Goal: Transaction & Acquisition: Subscribe to service/newsletter

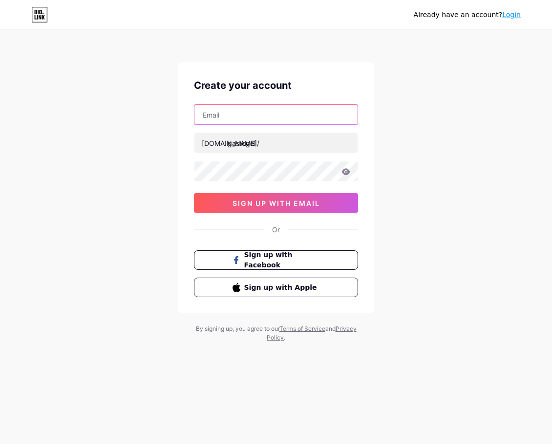
click at [225, 115] on input "text" at bounding box center [275, 115] width 163 height 20
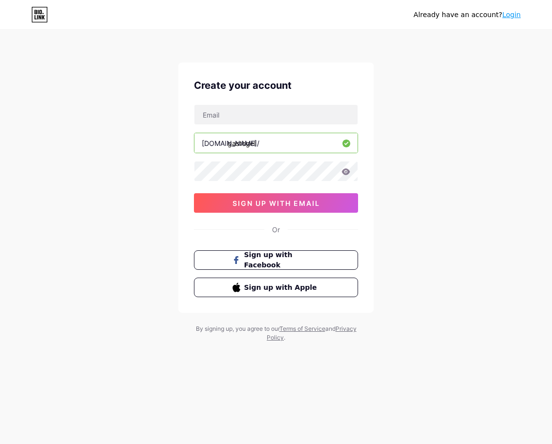
click at [543, 175] on div "Already have an account? Login Create your account bio.link/ gastogel 0cAFcWeA4…" at bounding box center [276, 187] width 552 height 374
click at [275, 232] on div "Or" at bounding box center [276, 230] width 8 height 10
click at [295, 200] on span "sign up with email" at bounding box center [275, 203] width 87 height 8
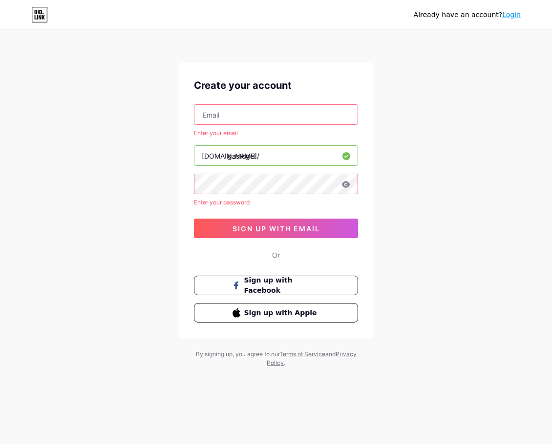
click at [258, 117] on input "text" at bounding box center [275, 115] width 163 height 20
click at [268, 107] on input "text" at bounding box center [275, 115] width 163 height 20
paste input "padangbulan818@gmail.com"
type input "padangbulan818@gmail.com"
click at [348, 182] on icon at bounding box center [345, 184] width 9 height 7
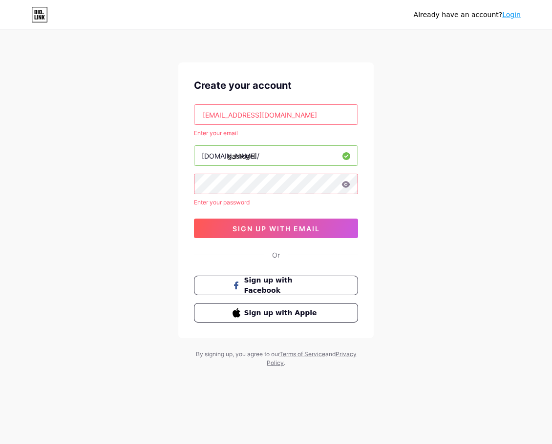
click at [346, 185] on icon at bounding box center [346, 184] width 8 height 6
click at [346, 189] on div at bounding box center [276, 184] width 164 height 21
click at [521, 133] on div "Already have an account? Login Create your account padangbulan818@gmail.com Ent…" at bounding box center [276, 199] width 552 height 399
click at [288, 229] on span "sign up with email" at bounding box center [275, 229] width 87 height 8
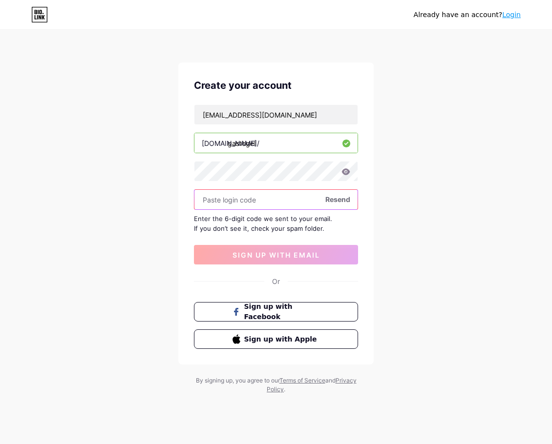
click at [255, 197] on input "text" at bounding box center [275, 200] width 163 height 20
click at [346, 170] on icon at bounding box center [346, 171] width 8 height 6
click at [266, 202] on input "text" at bounding box center [275, 200] width 163 height 20
paste input "padangbulan123"
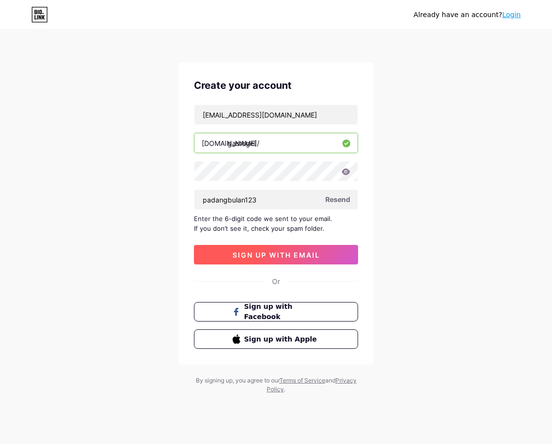
click at [271, 256] on span "sign up with email" at bounding box center [275, 255] width 87 height 8
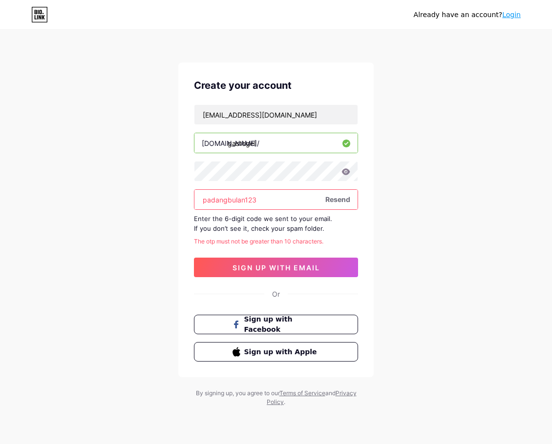
drag, startPoint x: 269, startPoint y: 193, endPoint x: 14, endPoint y: 193, distance: 254.4
click at [15, 193] on div "Already have an account? Login Create your account padangbulan818@gmail.com bio…" at bounding box center [276, 219] width 552 height 438
click at [275, 201] on input "padangbulan123" at bounding box center [275, 200] width 163 height 20
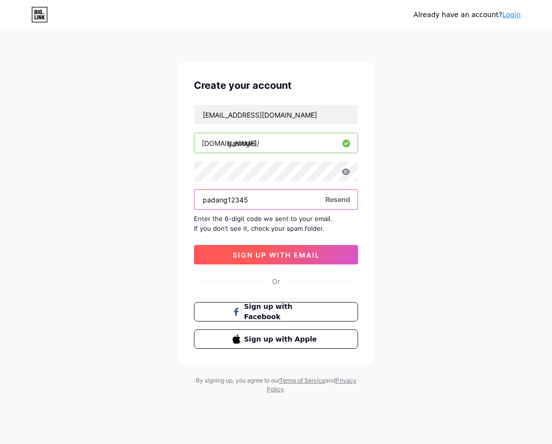
type input "padang12345"
click at [296, 253] on span "sign up with email" at bounding box center [275, 255] width 87 height 8
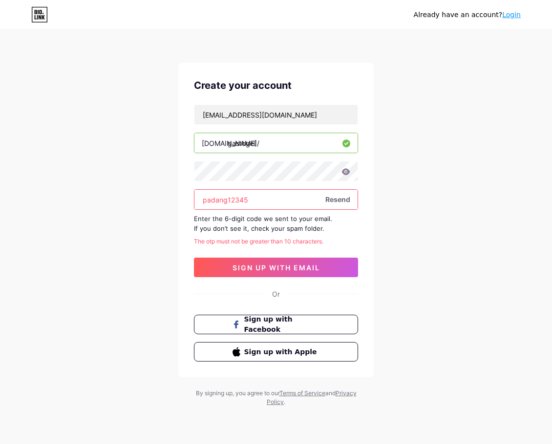
drag, startPoint x: 278, startPoint y: 199, endPoint x: 169, endPoint y: 201, distance: 108.4
click at [169, 201] on div "Already have an account? Login Create your account padangbulan818@gmail.com bio…" at bounding box center [276, 219] width 552 height 438
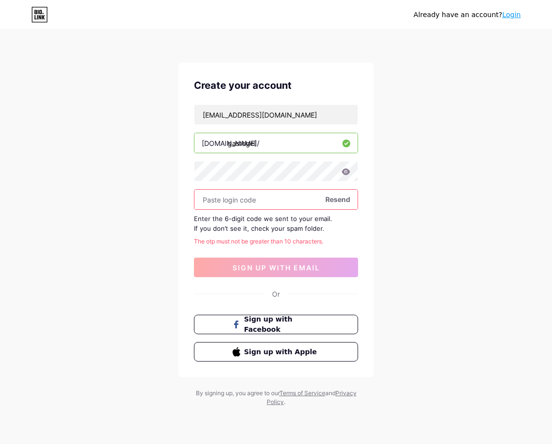
drag, startPoint x: 271, startPoint y: 227, endPoint x: 183, endPoint y: 219, distance: 87.8
click at [183, 219] on div "Create your account padangbulan818@gmail.com bio.link/ gastogel Resend Enter th…" at bounding box center [275, 220] width 195 height 315
click at [248, 201] on input "text" at bounding box center [275, 200] width 163 height 20
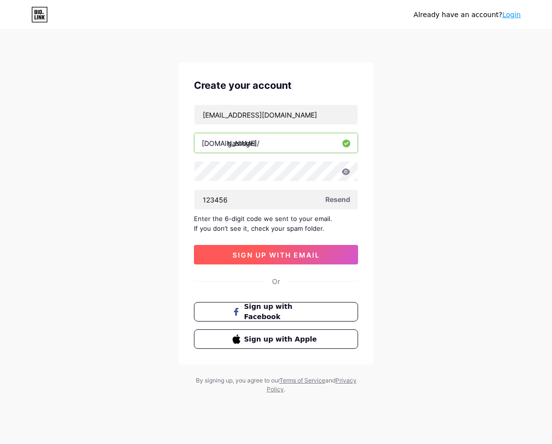
click at [293, 256] on span "sign up with email" at bounding box center [275, 255] width 87 height 8
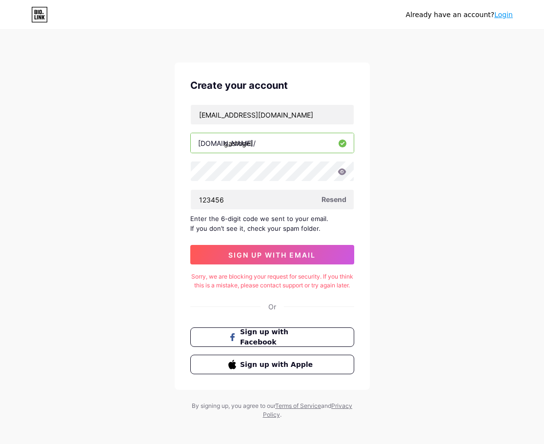
drag, startPoint x: 180, startPoint y: 219, endPoint x: 336, endPoint y: 228, distance: 156.5
click at [336, 228] on div "Create your account padangbulan818@gmail.com bio.link/ gastogel 123456 Resend E…" at bounding box center [272, 227] width 195 height 328
copy div "Enter the 6-digit code we sent to your email. If you don’t see it, check your s…"
click at [251, 198] on input "123456" at bounding box center [272, 200] width 163 height 20
paste input "463531"
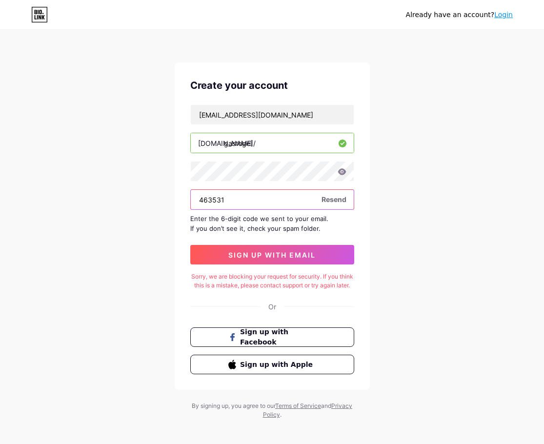
type input "463531"
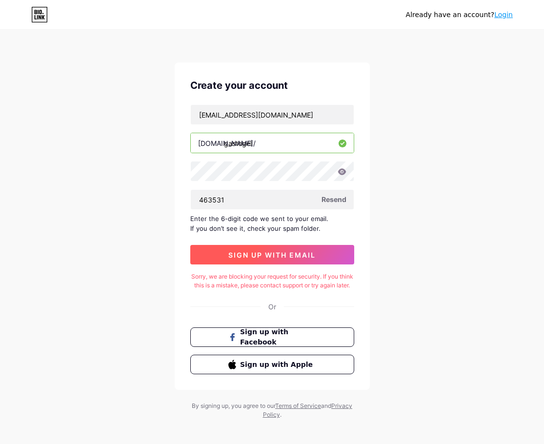
click at [306, 254] on span "sign up with email" at bounding box center [272, 255] width 87 height 8
click at [302, 253] on span "sign up with email" at bounding box center [272, 255] width 87 height 8
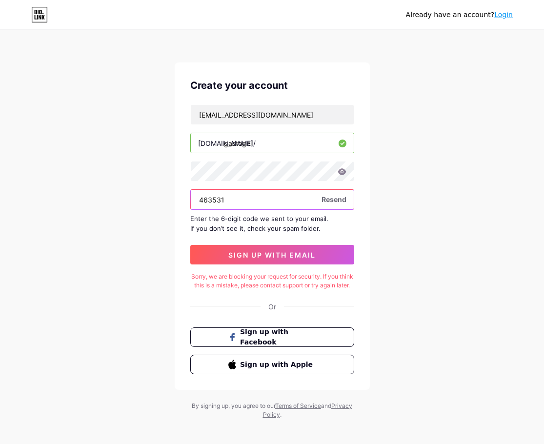
click at [243, 205] on input "463531" at bounding box center [272, 200] width 163 height 20
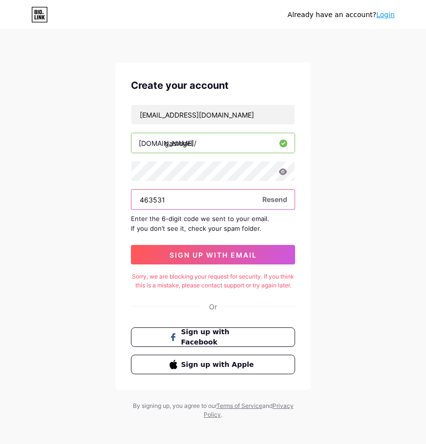
click at [187, 202] on input "463531" at bounding box center [212, 200] width 163 height 20
type input "463531"
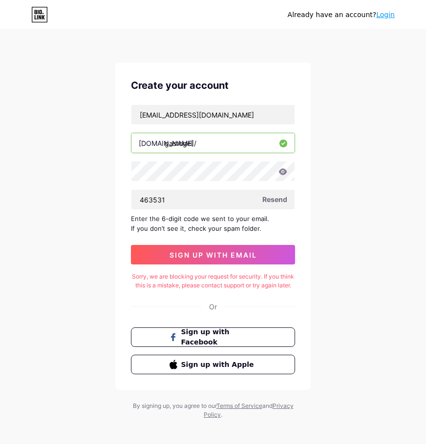
click at [280, 199] on span "Resend" at bounding box center [274, 199] width 25 height 10
click at [268, 196] on span "Resend" at bounding box center [274, 199] width 25 height 10
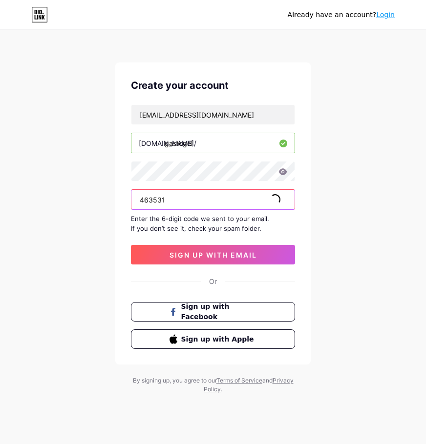
click at [183, 205] on input "463531" at bounding box center [212, 200] width 163 height 20
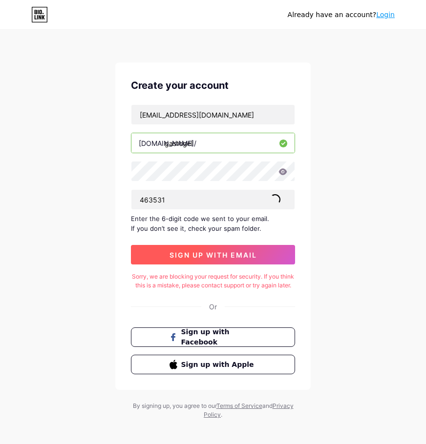
click at [218, 254] on span "sign up with email" at bounding box center [212, 255] width 87 height 8
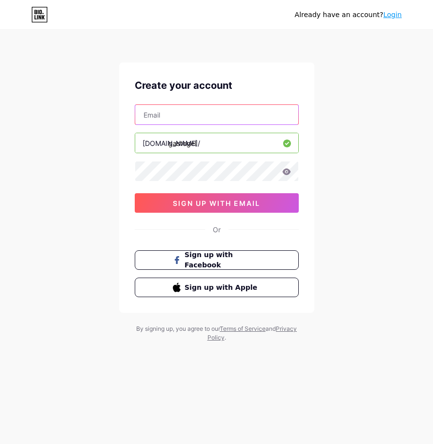
click at [191, 124] on input "text" at bounding box center [216, 115] width 163 height 20
type input "padangbulan818@gmail.com"
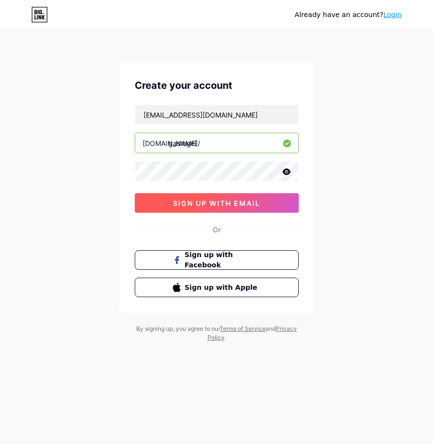
click at [159, 202] on button "sign up with email" at bounding box center [217, 203] width 164 height 20
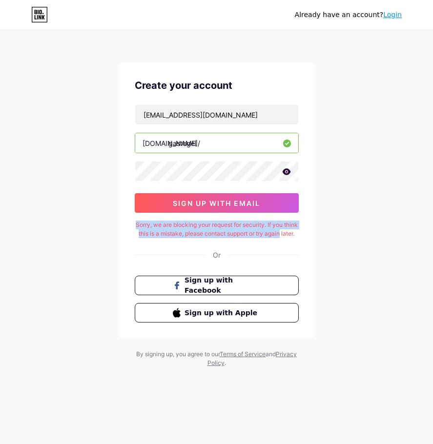
drag, startPoint x: 138, startPoint y: 223, endPoint x: 314, endPoint y: 233, distance: 176.1
click at [314, 233] on div "Create your account padangbulan818@gmail.com bio.link/ gastogel 0cAFcWeA6QD8eEX…" at bounding box center [216, 201] width 195 height 276
copy div "Sorry, we are blocking your request for security. If you think this is a mistak…"
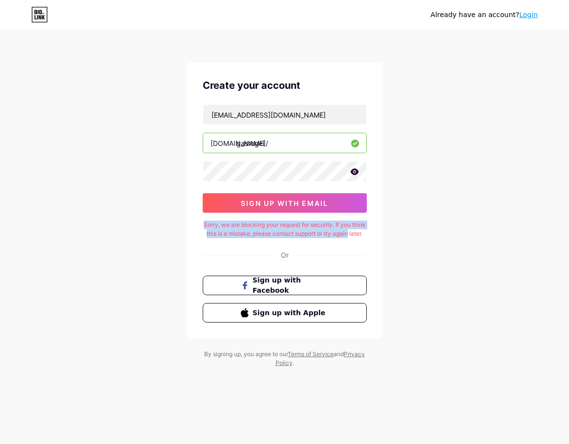
click at [40, 15] on icon at bounding box center [39, 15] width 17 height 16
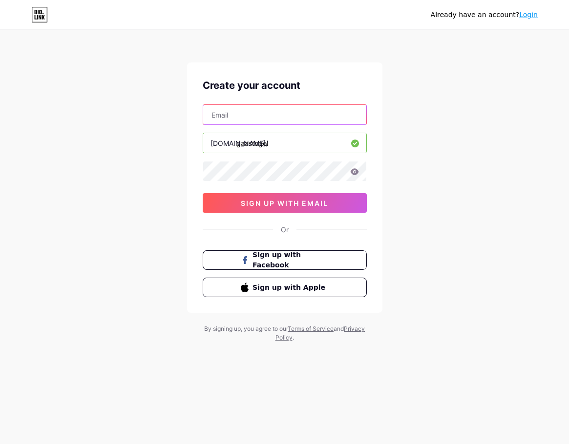
click at [272, 112] on input "text" at bounding box center [284, 115] width 163 height 20
paste input "[EMAIL_ADDRESS][DOMAIN_NAME]"
type input "[EMAIL_ADDRESS][DOMAIN_NAME]"
click at [254, 181] on div at bounding box center [285, 171] width 164 height 21
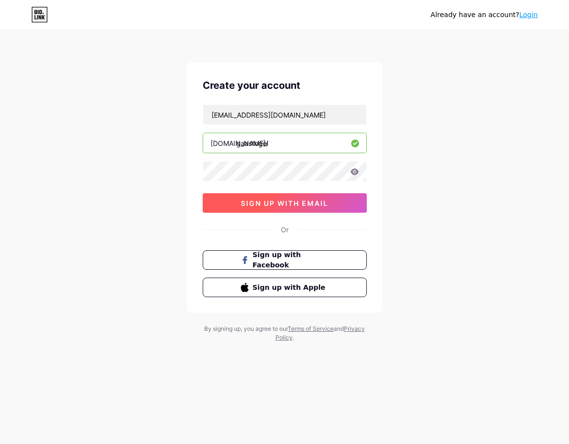
click at [230, 201] on button "sign up with email" at bounding box center [285, 203] width 164 height 20
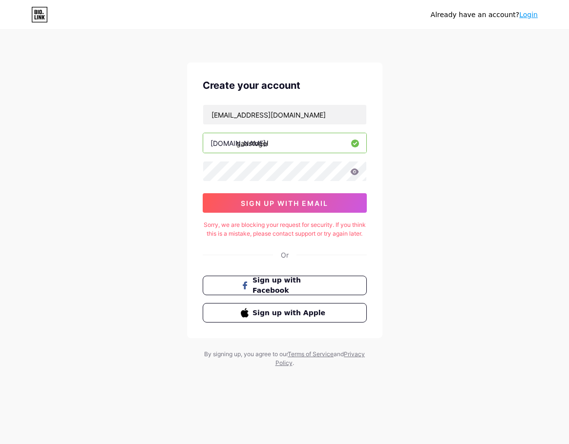
click at [522, 154] on div "Already have an account? Login Create your account [EMAIL_ADDRESS][DOMAIN_NAME]…" at bounding box center [284, 199] width 569 height 399
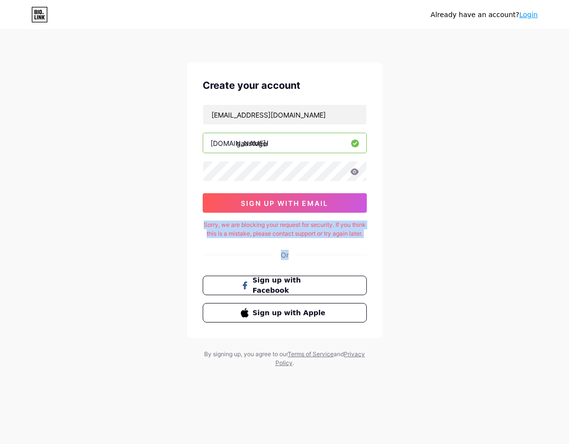
drag, startPoint x: 205, startPoint y: 223, endPoint x: 444, endPoint y: 133, distance: 255.4
click at [402, 249] on div "Already have an account? Login Create your account cr2345678901cr@gmail.com bio…" at bounding box center [284, 199] width 569 height 399
copy div "Sorry, we are blocking your request for security. If you think this is a mistak…"
drag, startPoint x: 364, startPoint y: 241, endPoint x: 260, endPoint y: 250, distance: 104.4
click at [365, 238] on div "Sorry, we are blocking your request for security. If you think this is a mistak…" at bounding box center [285, 230] width 164 height 18
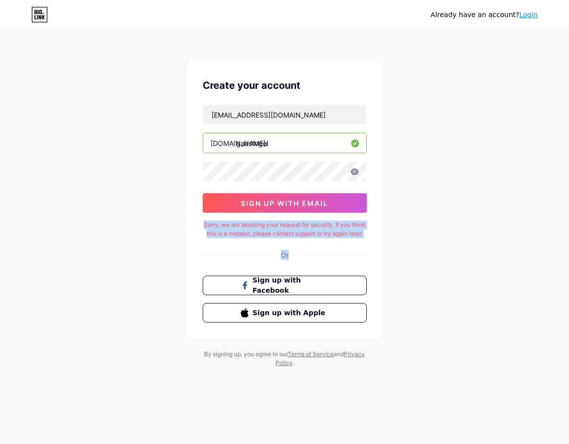
click at [291, 238] on div "Sorry, we are blocking your request for security. If you think this is a mistak…" at bounding box center [285, 230] width 164 height 18
click at [272, 238] on div "Sorry, we are blocking your request for security. If you think this is a mistak…" at bounding box center [285, 230] width 164 height 18
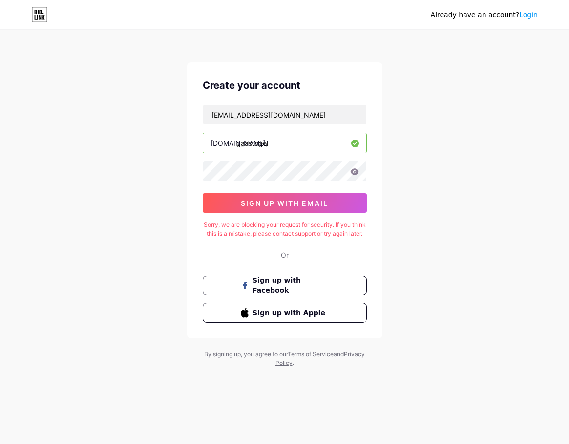
drag, startPoint x: 275, startPoint y: 238, endPoint x: 284, endPoint y: 231, distance: 11.1
click at [279, 235] on div "Sorry, we are blocking your request for security. If you think this is a mistak…" at bounding box center [285, 230] width 164 height 18
click at [331, 296] on button "Sign up with Facebook" at bounding box center [284, 286] width 167 height 20
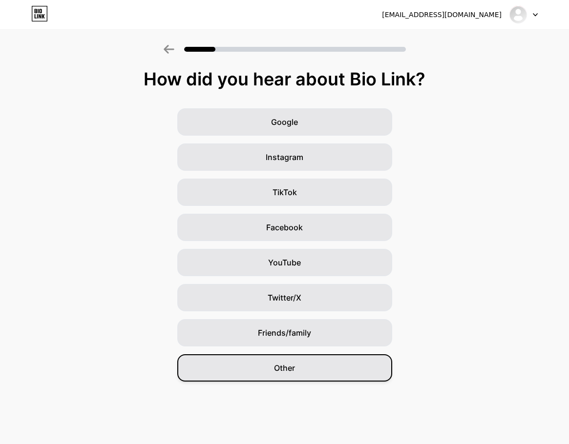
click at [287, 371] on span "Other" at bounding box center [284, 368] width 21 height 12
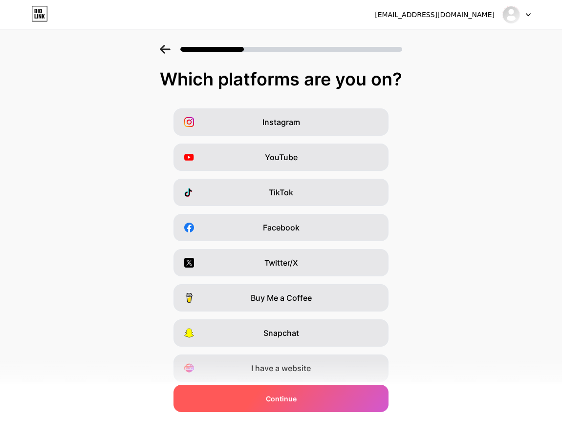
click at [273, 396] on span "Continue" at bounding box center [281, 399] width 31 height 10
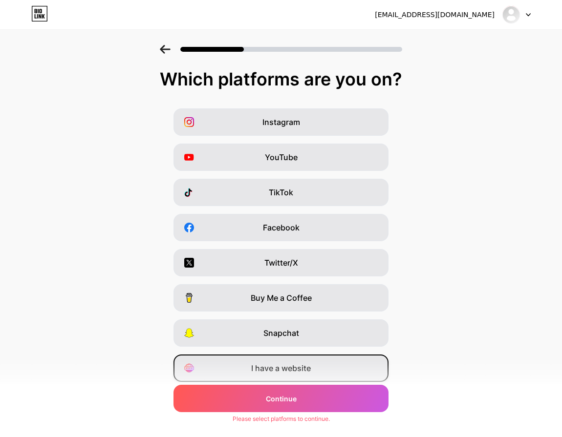
click at [293, 369] on span "I have a website" at bounding box center [281, 368] width 60 height 12
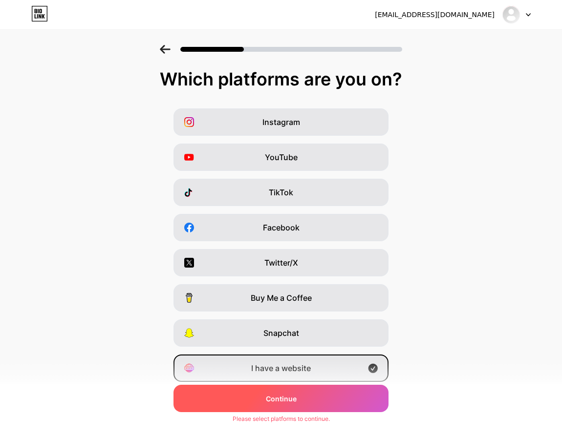
click at [295, 403] on span "Continue" at bounding box center [281, 399] width 31 height 10
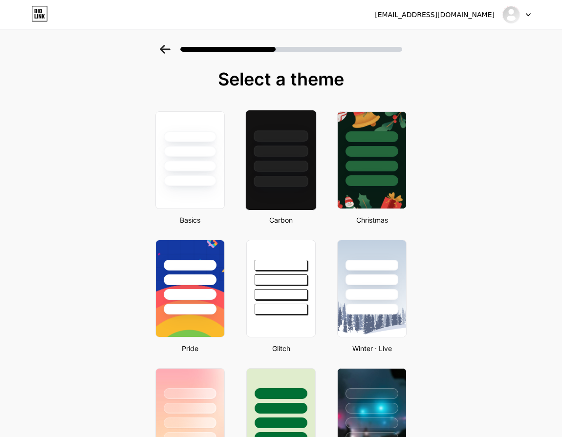
click at [294, 176] on div at bounding box center [280, 181] width 54 height 11
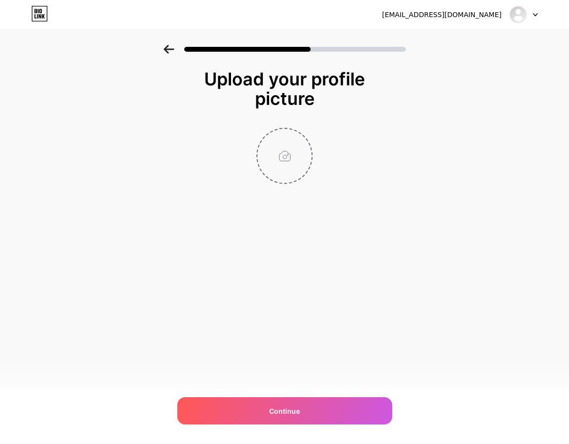
click at [287, 150] on input "file" at bounding box center [284, 156] width 54 height 54
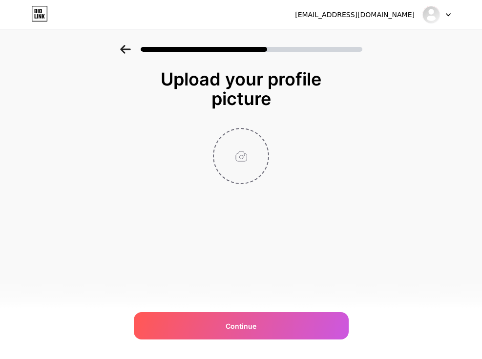
click at [242, 155] on input "file" at bounding box center [241, 156] width 54 height 54
type input "C:\fakepath\images (40).jpg"
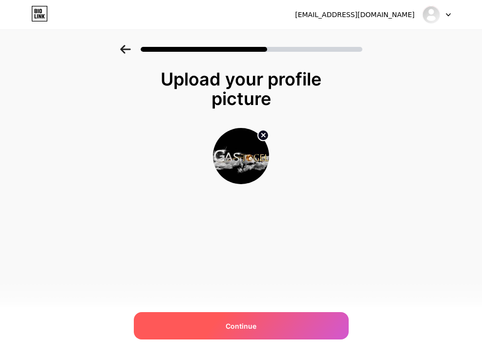
click at [259, 329] on div "Continue" at bounding box center [241, 325] width 215 height 27
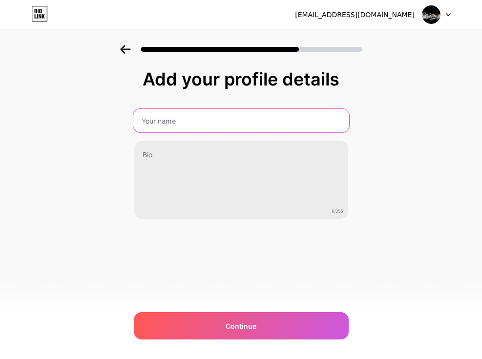
click at [198, 120] on input "text" at bounding box center [241, 120] width 216 height 23
type input "Gas"
type input "Gastogel"
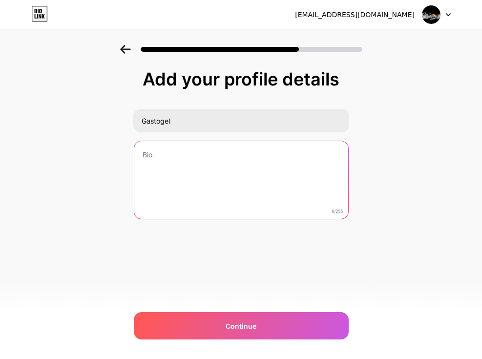
click at [204, 152] on textarea at bounding box center [241, 180] width 214 height 79
paste textarea "merupakan permainan togel online yang memungkinkan pemain memasang angka"
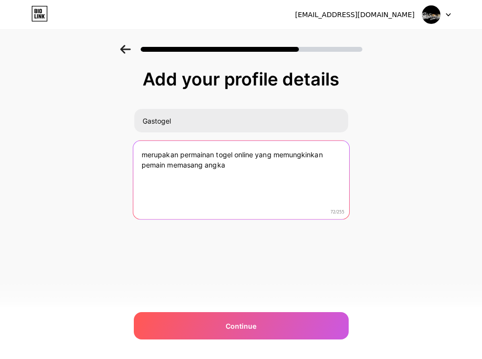
drag, startPoint x: 142, startPoint y: 154, endPoint x: 143, endPoint y: 198, distance: 43.5
click at [142, 155] on textarea "merupakan permainan togel online yang memungkinkan pemain memasang angka" at bounding box center [241, 181] width 216 height 80
click at [285, 167] on textarea "Gastogel merupakan permainan togel online yang memungkinkan pemain memasang ang…" at bounding box center [241, 181] width 216 height 80
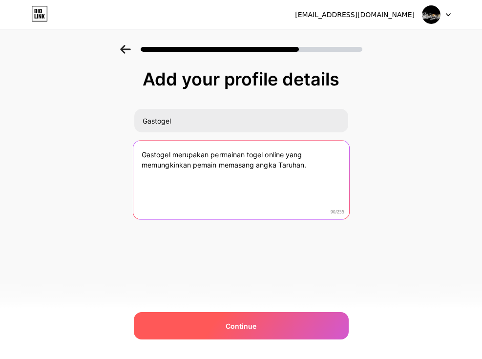
type textarea "Gastogel merupakan permainan togel online yang memungkinkan pemain memasang ang…"
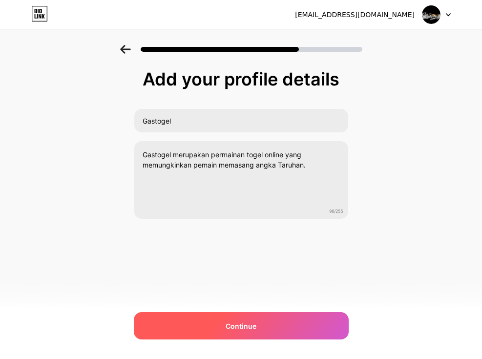
click at [245, 324] on span "Continue" at bounding box center [241, 326] width 31 height 10
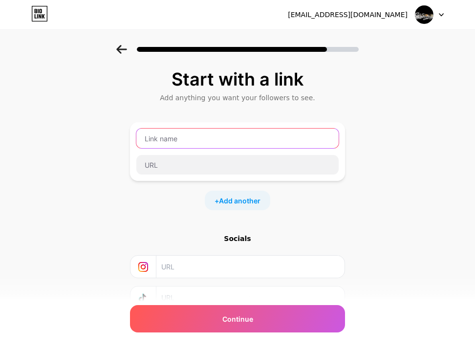
click at [191, 134] on input "text" at bounding box center [237, 138] width 202 height 20
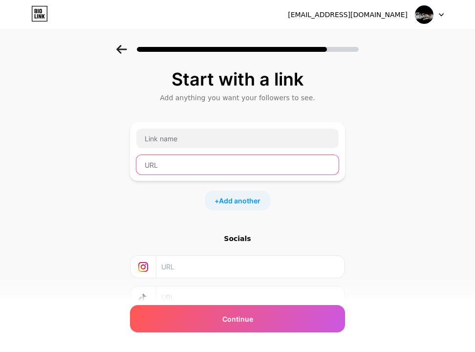
click at [182, 166] on input "text" at bounding box center [237, 165] width 202 height 20
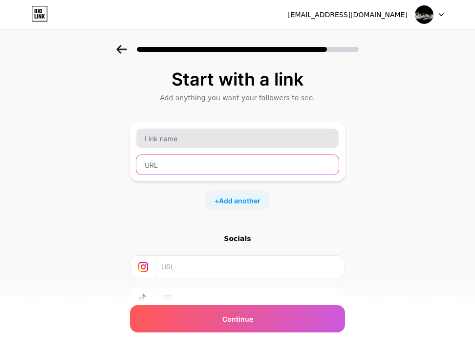
paste input "https://bikinpendek.link/5f017bea"
type input "https://bikinpendek.link/5f017bea"
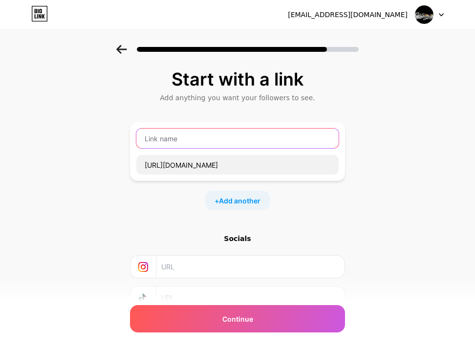
click at [198, 139] on input "text" at bounding box center [237, 138] width 202 height 20
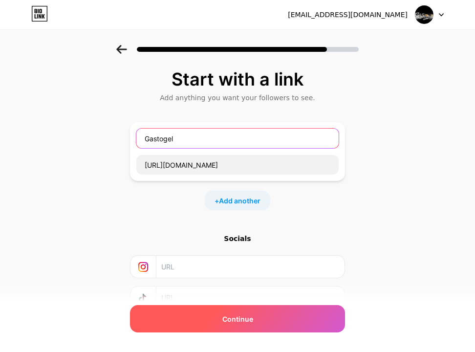
type input "Gastogel"
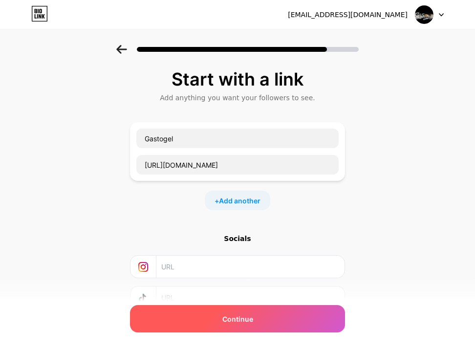
click at [231, 318] on span "Continue" at bounding box center [237, 318] width 31 height 10
drag, startPoint x: 241, startPoint y: 316, endPoint x: 251, endPoint y: 312, distance: 11.2
click at [241, 316] on span "Continue" at bounding box center [237, 318] width 31 height 10
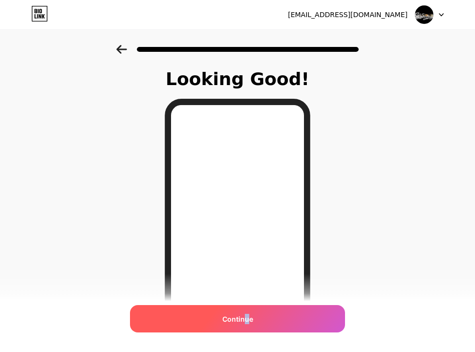
drag, startPoint x: 249, startPoint y: 310, endPoint x: 253, endPoint y: 317, distance: 8.4
click at [253, 317] on div "Continue" at bounding box center [237, 318] width 215 height 27
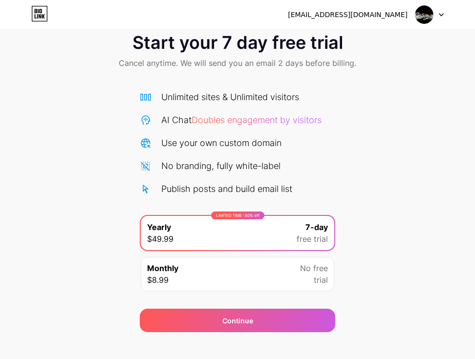
scroll to position [34, 0]
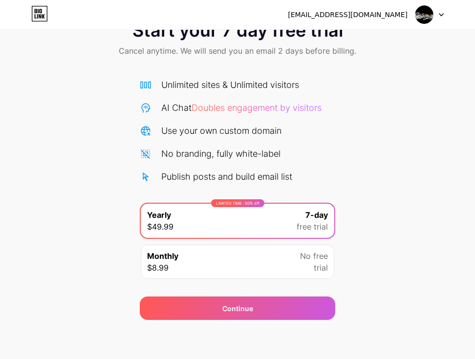
click at [204, 266] on div "Monthly $8.99 No free trial" at bounding box center [237, 262] width 193 height 34
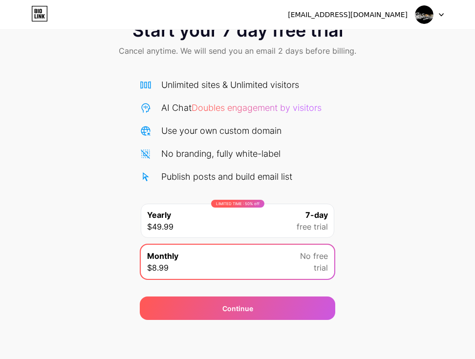
click at [215, 221] on div "LIMITED TIME : 50% off Yearly $49.99 7-day free trial" at bounding box center [237, 221] width 193 height 34
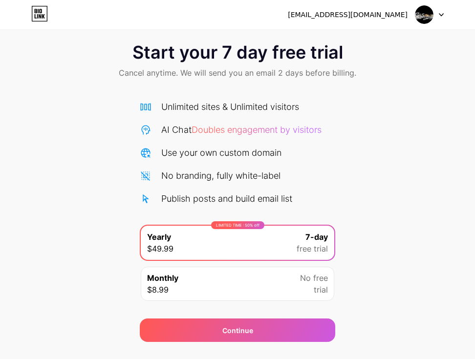
scroll to position [0, 0]
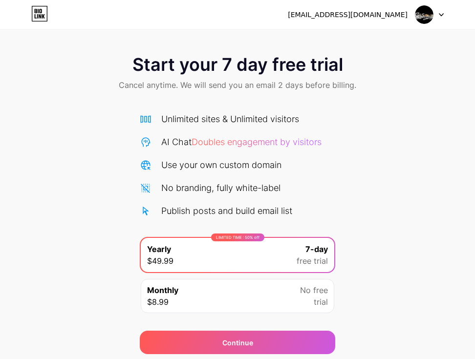
click at [36, 21] on icon at bounding box center [39, 14] width 17 height 16
click at [40, 15] on icon at bounding box center [40, 16] width 2 height 4
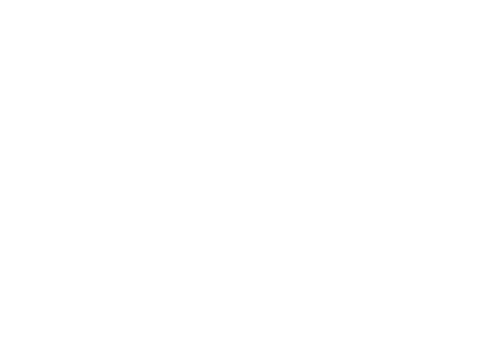
click at [40, 0] on html at bounding box center [241, 0] width 482 height 0
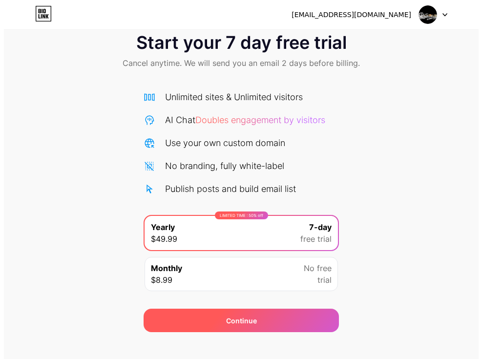
scroll to position [34, 0]
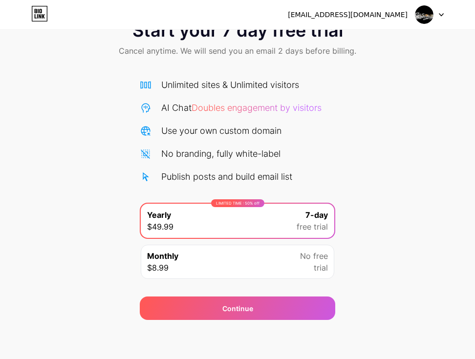
click at [311, 228] on span "free trial" at bounding box center [311, 227] width 31 height 12
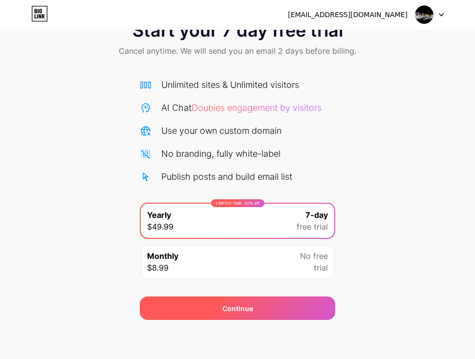
click at [268, 313] on div "Continue" at bounding box center [237, 307] width 195 height 23
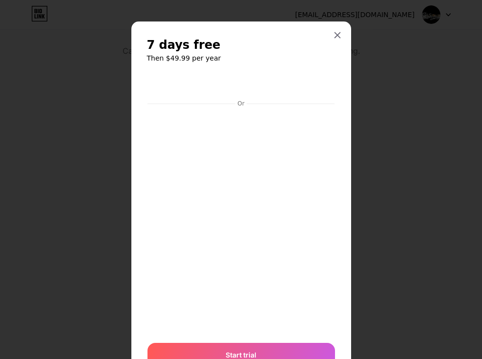
scroll to position [45, 0]
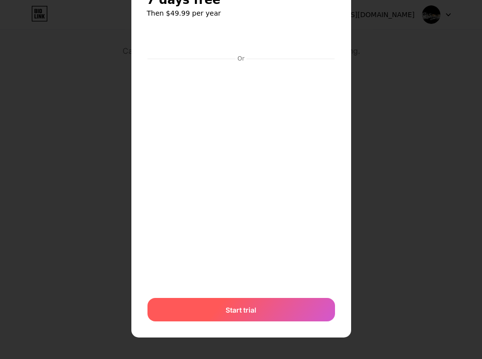
click at [244, 313] on span "Start trial" at bounding box center [241, 310] width 31 height 10
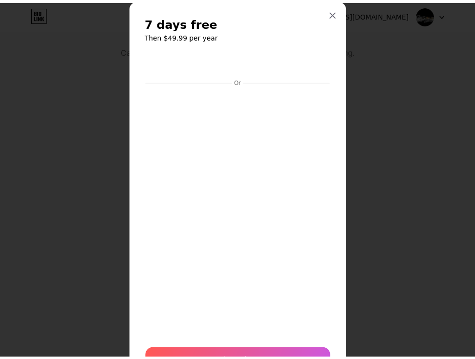
scroll to position [0, 0]
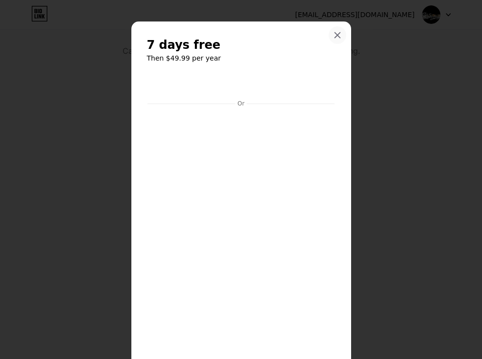
click at [333, 40] on div at bounding box center [338, 35] width 18 height 18
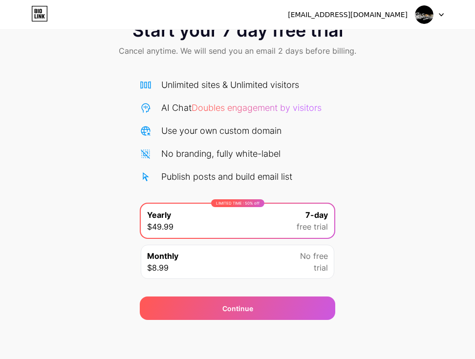
click at [413, 13] on div "[EMAIL_ADDRESS][DOMAIN_NAME]" at bounding box center [366, 15] width 156 height 18
click at [423, 13] on img at bounding box center [424, 14] width 19 height 19
click at [372, 14] on div "[EMAIL_ADDRESS][DOMAIN_NAME]" at bounding box center [348, 15] width 120 height 10
click at [29, 15] on div "vhape624@gmail.com Logout" at bounding box center [237, 15] width 475 height 18
click at [37, 15] on icon at bounding box center [37, 16] width 1 height 4
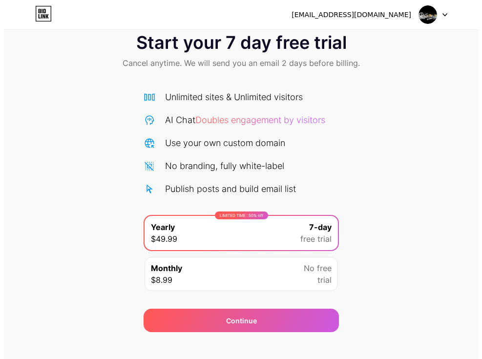
scroll to position [34, 0]
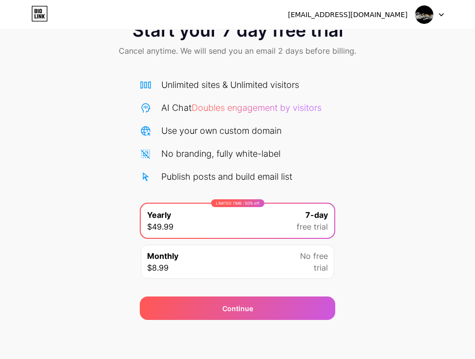
click at [211, 261] on div "Monthly $8.99 No free trial" at bounding box center [237, 262] width 193 height 34
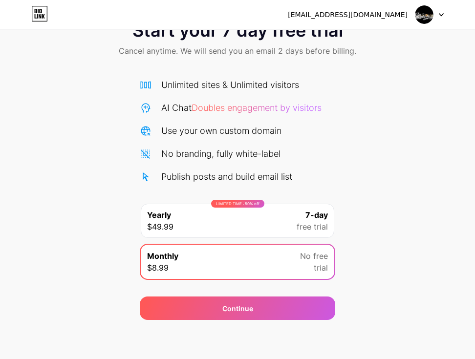
click at [313, 256] on span "No free" at bounding box center [314, 256] width 28 height 12
click at [291, 218] on div "LIMITED TIME : 50% off Yearly $49.99 7-day free trial" at bounding box center [237, 221] width 193 height 34
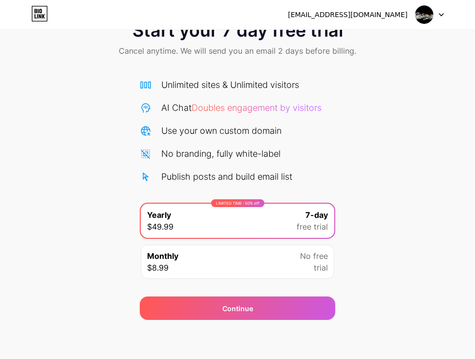
click at [240, 261] on div "Monthly $8.99 No free trial" at bounding box center [237, 262] width 193 height 34
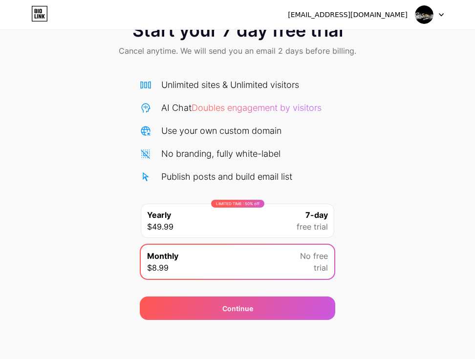
click at [244, 222] on div "LIMITED TIME : 50% off Yearly $49.99 7-day free trial" at bounding box center [237, 221] width 193 height 34
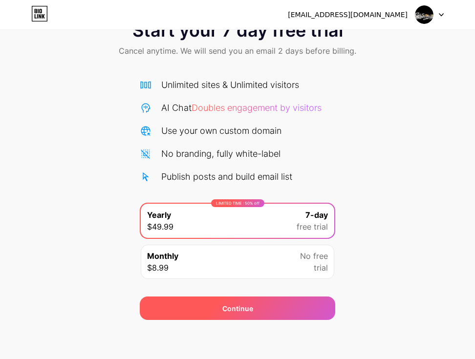
click at [216, 309] on div "Continue" at bounding box center [237, 307] width 195 height 23
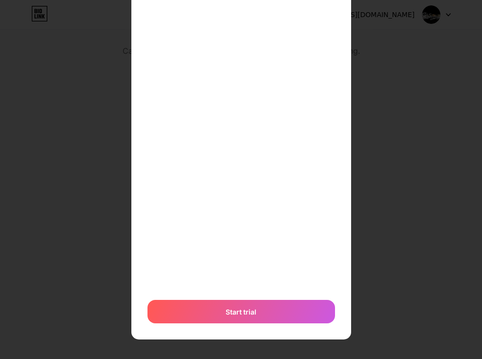
scroll to position [213, 0]
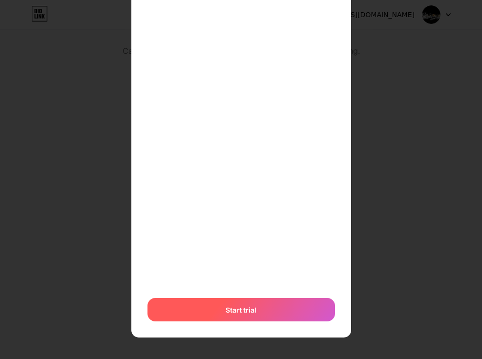
click at [244, 311] on span "Start trial" at bounding box center [241, 310] width 31 height 10
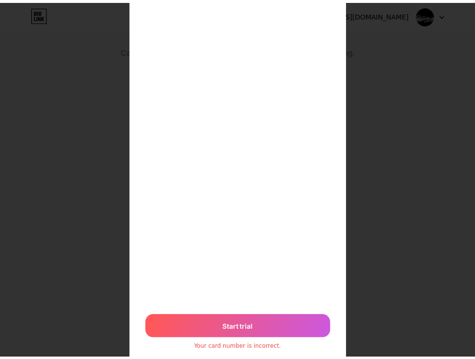
scroll to position [0, 0]
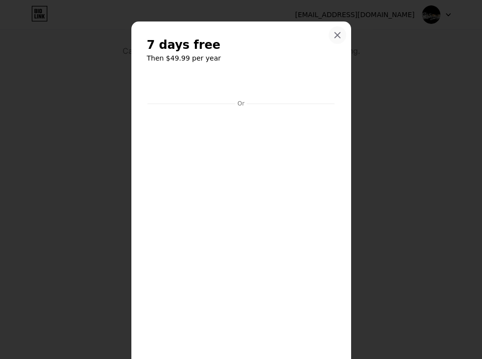
drag, startPoint x: 338, startPoint y: 38, endPoint x: 340, endPoint y: 101, distance: 63.5
click at [337, 38] on div at bounding box center [338, 35] width 18 height 18
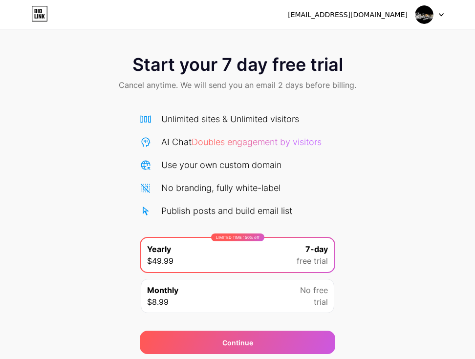
click at [307, 140] on span "Doubles engagement by visitors" at bounding box center [256, 142] width 130 height 10
click at [298, 145] on span "Doubles engagement by visitors" at bounding box center [256, 142] width 130 height 10
drag, startPoint x: 268, startPoint y: 151, endPoint x: 235, endPoint y: 156, distance: 33.2
click at [259, 152] on div "Unlimited sites & Unlimited visitors AI Chat Doubles engagement by visitors Use…" at bounding box center [237, 164] width 195 height 105
drag, startPoint x: 235, startPoint y: 156, endPoint x: 232, endPoint y: 179, distance: 23.1
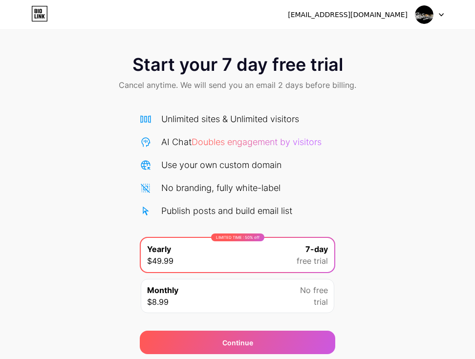
click at [233, 160] on div "Unlimited sites & Unlimited visitors AI Chat Doubles engagement by visitors Use…" at bounding box center [237, 164] width 195 height 105
drag, startPoint x: 231, startPoint y: 181, endPoint x: 231, endPoint y: 191, distance: 10.3
click at [231, 188] on div "No branding, fully white-label" at bounding box center [220, 187] width 119 height 13
drag, startPoint x: 232, startPoint y: 197, endPoint x: 229, endPoint y: 204, distance: 7.4
click at [232, 200] on div "Unlimited sites & Unlimited visitors AI Chat Doubles engagement by visitors Use…" at bounding box center [237, 164] width 195 height 105
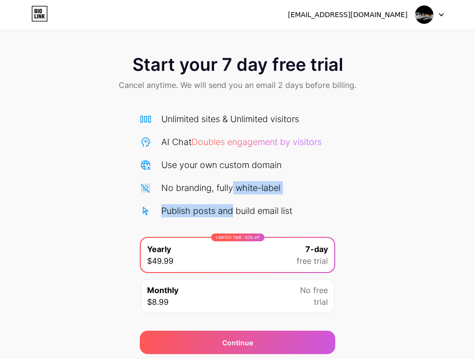
click at [229, 204] on div "Publish posts and build email list" at bounding box center [226, 210] width 131 height 13
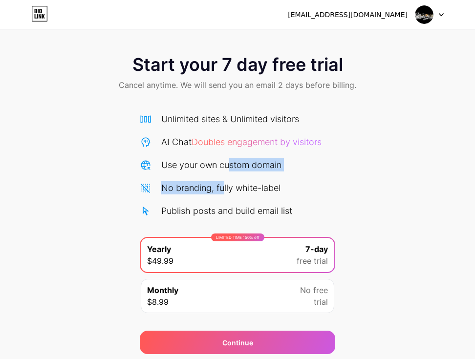
drag, startPoint x: 227, startPoint y: 176, endPoint x: 230, endPoint y: 127, distance: 48.5
click at [228, 160] on div "Unlimited sites & Unlimited visitors AI Chat Doubles engagement by visitors Use…" at bounding box center [237, 164] width 195 height 105
drag, startPoint x: 230, startPoint y: 127, endPoint x: 311, endPoint y: 53, distance: 109.9
click at [241, 114] on div "Unlimited sites & Unlimited visitors AI Chat Doubles engagement by visitors Use…" at bounding box center [237, 164] width 195 height 105
click at [39, 12] on icon at bounding box center [38, 11] width 1 height 4
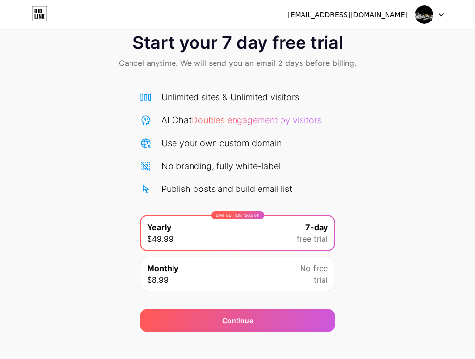
scroll to position [34, 0]
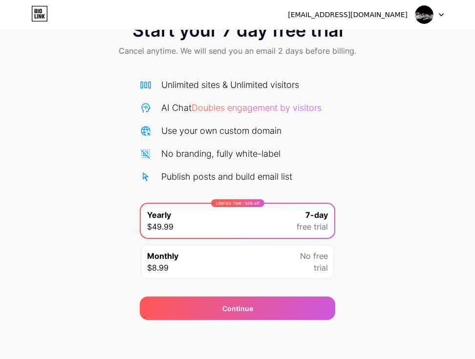
click at [322, 227] on span "free trial" at bounding box center [311, 227] width 31 height 12
click at [321, 227] on span "free trial" at bounding box center [311, 227] width 31 height 12
click at [313, 216] on span "7-day" at bounding box center [316, 215] width 22 height 12
click at [438, 13] on div at bounding box center [429, 15] width 28 height 18
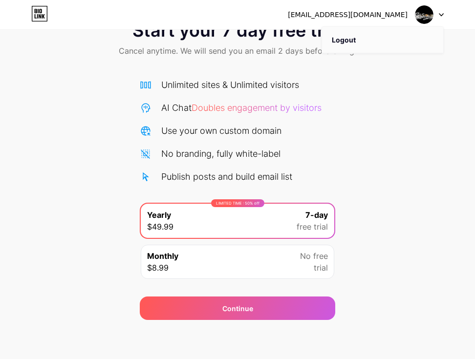
click at [342, 48] on li "Logout" at bounding box center [382, 40] width 121 height 26
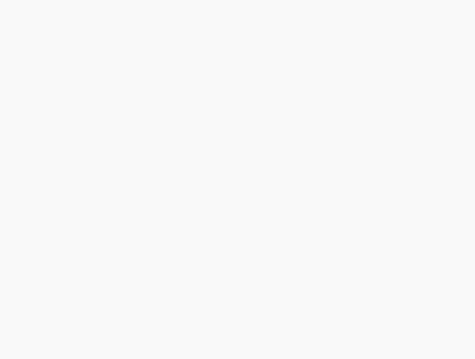
scroll to position [0, 0]
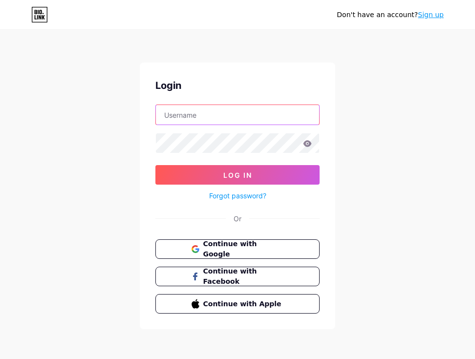
click at [221, 120] on input "text" at bounding box center [237, 115] width 163 height 20
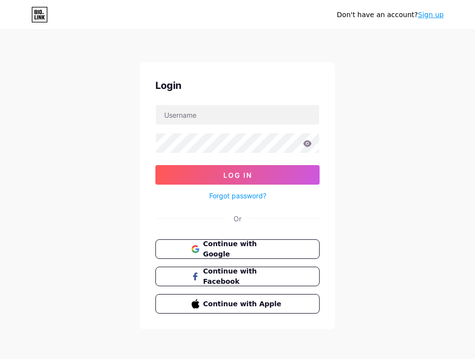
click at [94, 302] on div "Don't have an account? Sign up Login Log In Forgot password? Or Continue with G…" at bounding box center [237, 180] width 475 height 360
click at [216, 273] on span "Continue with Facebook" at bounding box center [243, 276] width 82 height 21
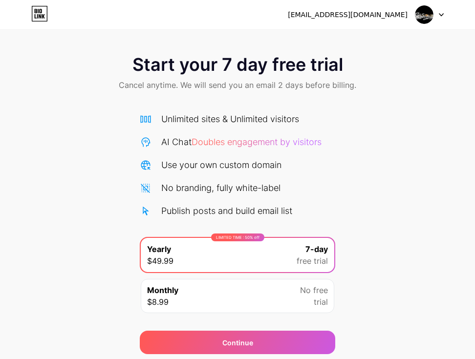
click at [270, 138] on span "Doubles engagement by visitors" at bounding box center [256, 142] width 130 height 10
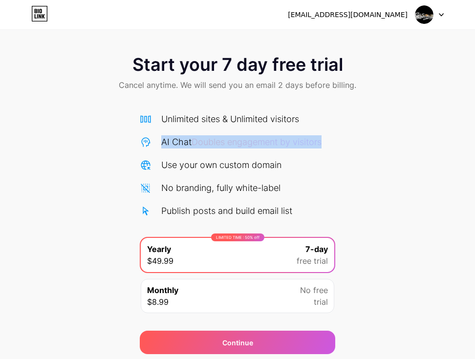
click at [270, 138] on span "Doubles engagement by visitors" at bounding box center [256, 142] width 130 height 10
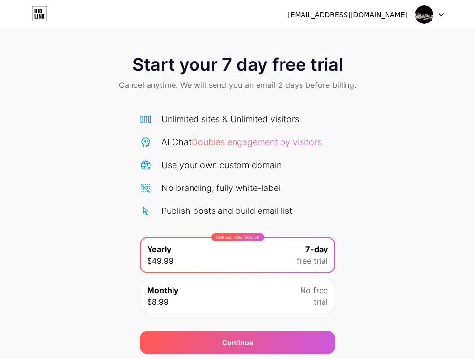
click at [381, 138] on div "Start your 7 day free trial Cancel anytime. We will send you an email 2 days be…" at bounding box center [237, 199] width 475 height 309
click at [217, 92] on div "Start your 7 day free trial Cancel anytime. We will send you an email 2 days be…" at bounding box center [237, 74] width 475 height 58
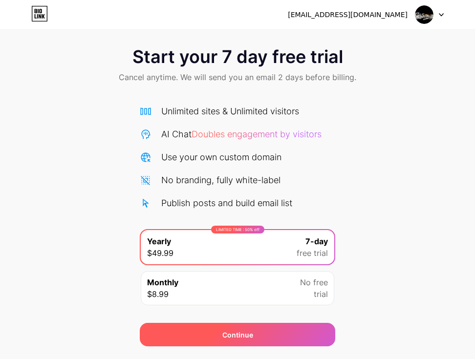
scroll to position [34, 0]
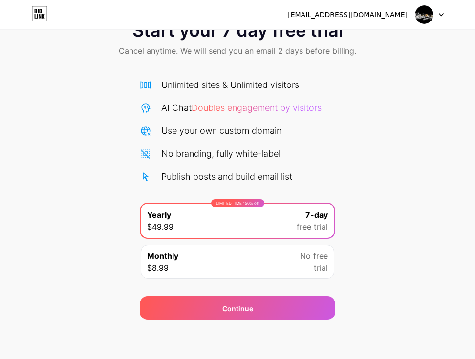
click at [235, 199] on div "LIMITED TIME : 50% off" at bounding box center [237, 203] width 53 height 8
click at [278, 247] on div "Monthly $8.99 No free trial" at bounding box center [237, 262] width 193 height 34
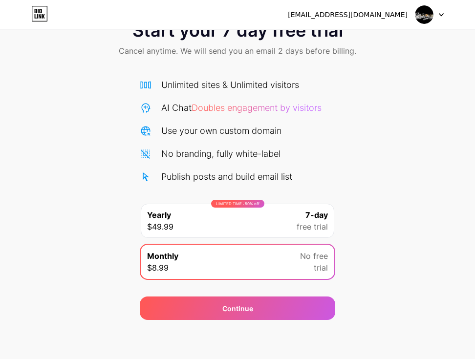
click at [277, 259] on div "Monthly $8.99 No free trial" at bounding box center [237, 262] width 193 height 34
click at [245, 260] on div "Monthly $8.99 No free trial" at bounding box center [237, 262] width 193 height 34
click at [243, 215] on div "LIMITED TIME : 50% off Yearly $49.99 7-day free trial" at bounding box center [237, 221] width 193 height 34
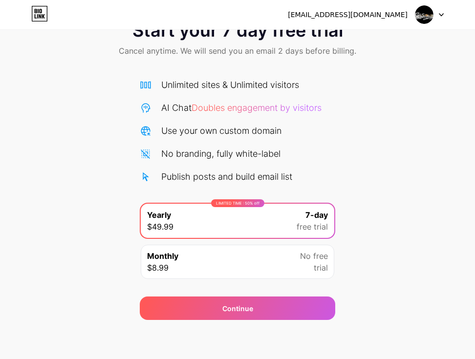
click at [229, 282] on div "LIMITED TIME : 50% off Yearly $49.99 7-day free trial Monthly $8.99 No free tri…" at bounding box center [237, 244] width 195 height 82
click at [244, 255] on div "Monthly $8.99 No free trial" at bounding box center [237, 262] width 193 height 34
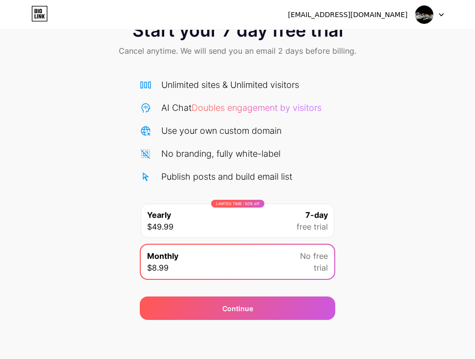
click at [39, 9] on icon at bounding box center [39, 14] width 17 height 16
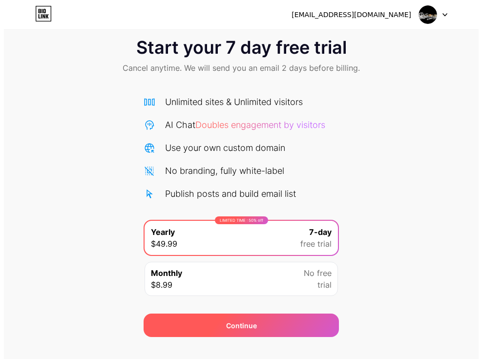
scroll to position [34, 0]
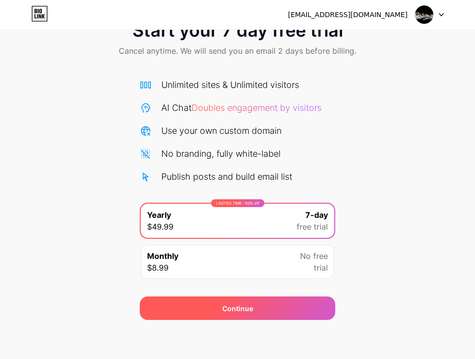
click at [232, 305] on div "Continue" at bounding box center [237, 308] width 31 height 10
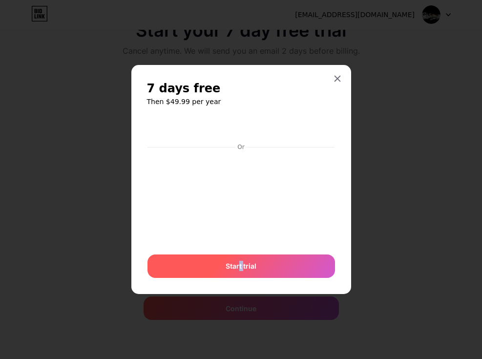
click at [243, 268] on span "Start trial" at bounding box center [241, 266] width 31 height 10
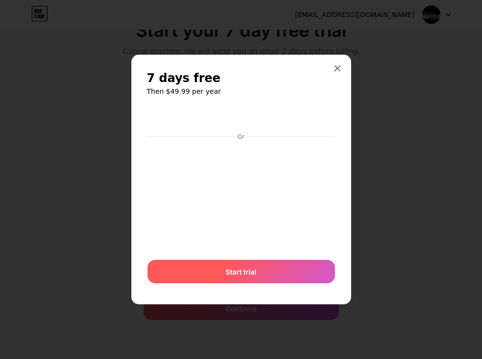
click at [243, 268] on span "Start trial" at bounding box center [241, 272] width 31 height 10
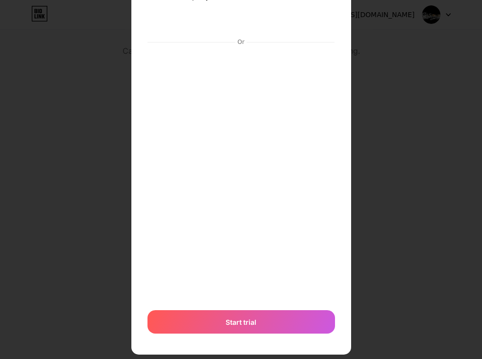
scroll to position [79, 0]
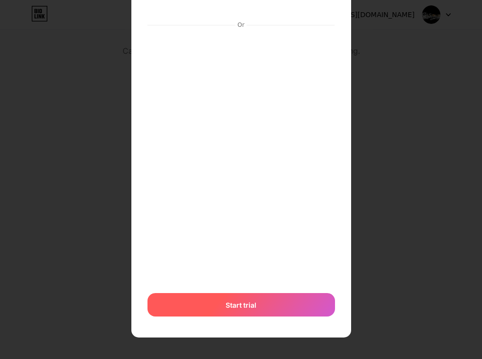
click at [241, 296] on div "Start trial" at bounding box center [241, 304] width 188 height 23
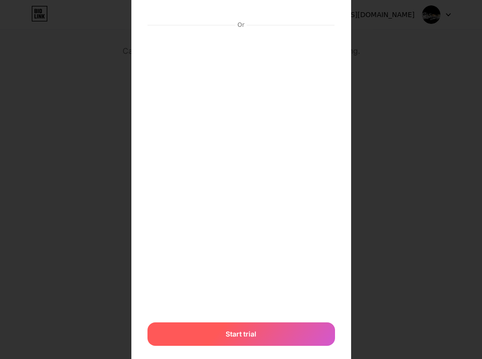
click at [241, 333] on span "Start trial" at bounding box center [241, 334] width 31 height 10
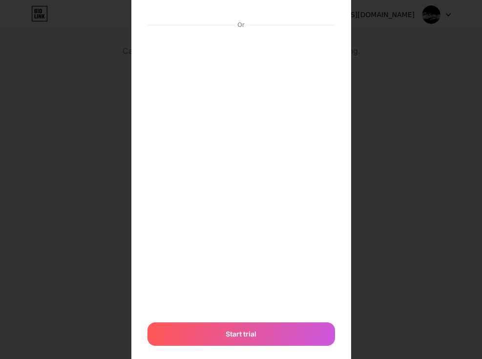
click at [242, 327] on div "Start trial" at bounding box center [241, 333] width 188 height 23
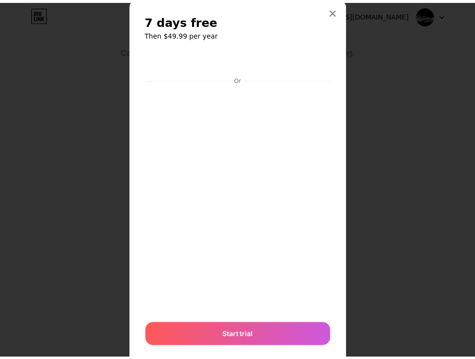
scroll to position [0, 0]
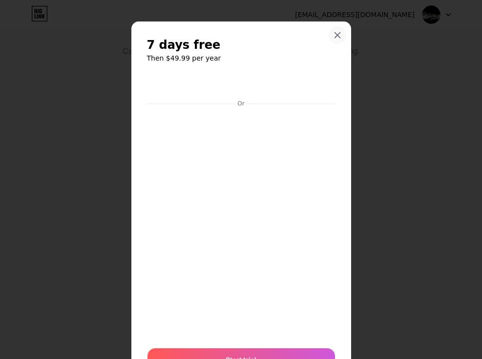
click at [333, 30] on div at bounding box center [338, 35] width 18 height 18
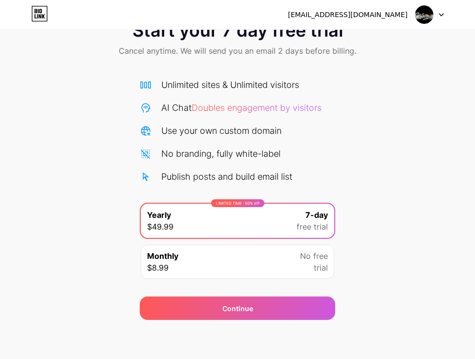
click at [436, 15] on div at bounding box center [429, 15] width 28 height 18
click at [381, 43] on li "Logout" at bounding box center [382, 40] width 121 height 26
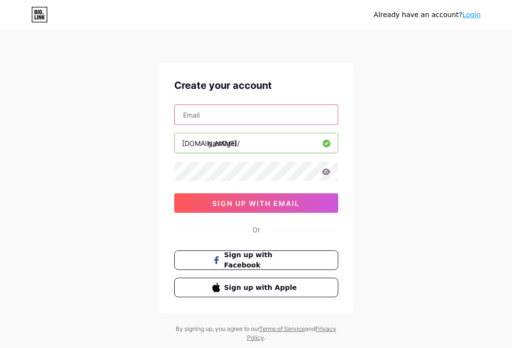
click at [214, 120] on input "text" at bounding box center [256, 115] width 163 height 20
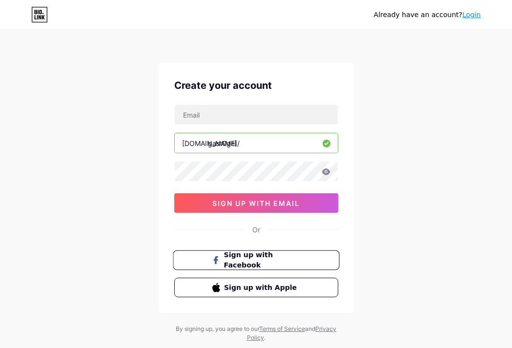
click at [259, 259] on span "Sign up with Facebook" at bounding box center [262, 260] width 77 height 21
